Goal: Task Accomplishment & Management: Use online tool/utility

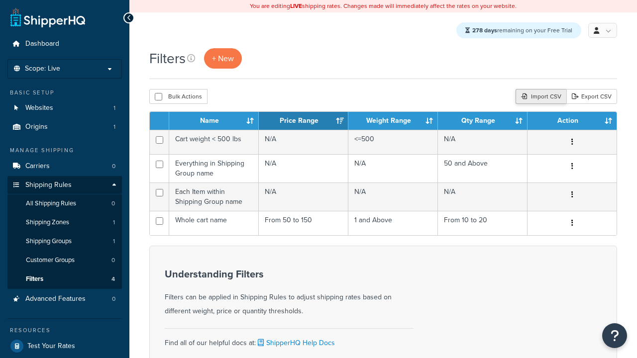
click at [540, 97] on div "Import CSV" at bounding box center [540, 96] width 51 height 15
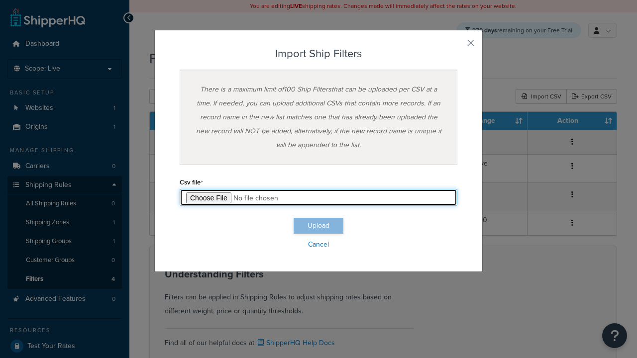
click at [318, 197] on input "file" at bounding box center [318, 197] width 277 height 17
type input "C:\fakepath\importShipFiltersSuccess.csv"
click at [318, 226] on button "Upload" at bounding box center [318, 226] width 50 height 16
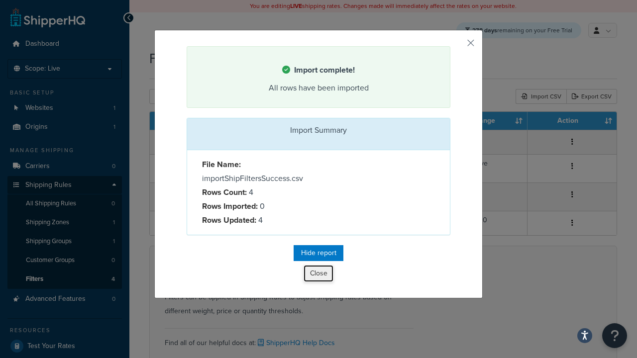
click at [321, 277] on button "Close" at bounding box center [318, 273] width 30 height 17
